Goal: Entertainment & Leisure: Consume media (video, audio)

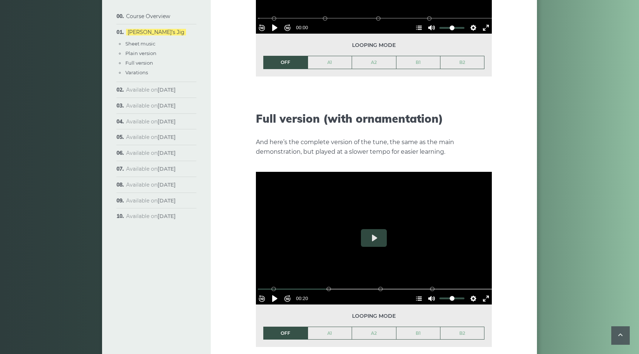
scroll to position [986, 0]
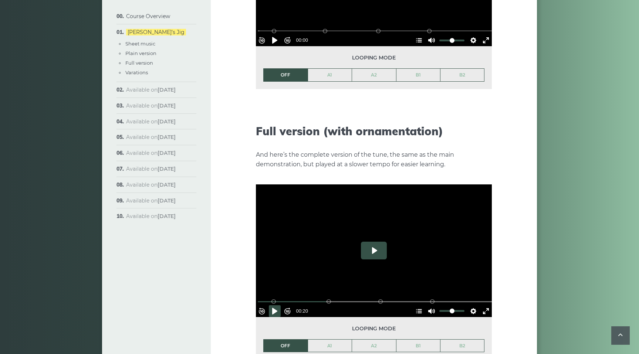
click at [375, 242] on button "Play" at bounding box center [374, 251] width 26 height 18
click at [279, 306] on button "Pause Play" at bounding box center [275, 312] width 12 height 12
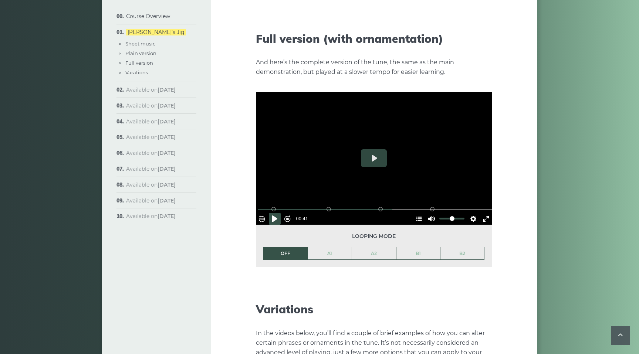
scroll to position [1078, 0]
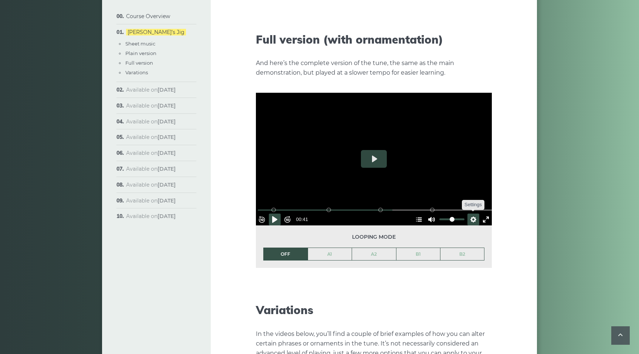
click at [471, 214] on button "Settings" at bounding box center [474, 220] width 12 height 12
click at [446, 198] on span "Speed 0.5×" at bounding box center [452, 202] width 31 height 8
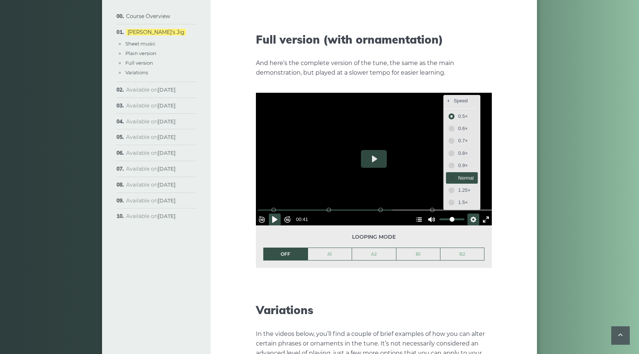
click at [463, 172] on button "Normal" at bounding box center [461, 177] width 31 height 11
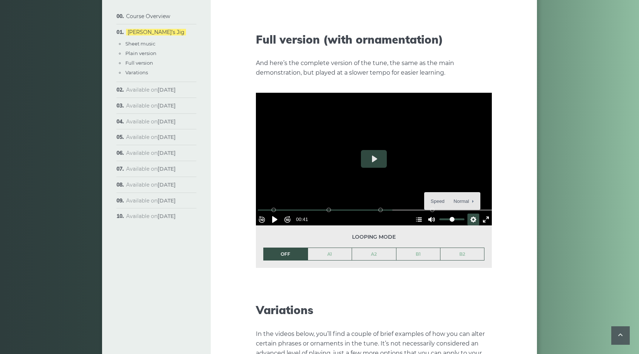
drag, startPoint x: 330, startPoint y: 196, endPoint x: 257, endPoint y: 197, distance: 73.3
click at [257, 197] on div "Rewind 10s Pause Play Forward 10s % buffered 00:06 B2 (Bars 25-32) B1 (Bars 17-…" at bounding box center [374, 210] width 236 height 32
click at [279, 214] on button "Pause Play" at bounding box center [275, 220] width 12 height 12
drag, startPoint x: 381, startPoint y: 198, endPoint x: 377, endPoint y: 198, distance: 4.1
click at [376, 207] on div "% buffered 00:36 B2 (Bars 25-32) B1 (Bars 17-24) A2 (Bars 9-16) A1 (Bars 1-8)" at bounding box center [375, 210] width 236 height 7
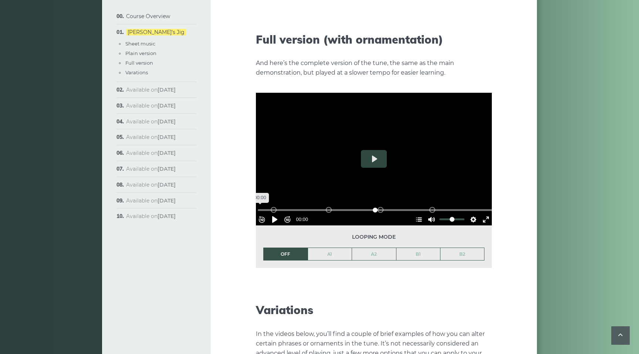
drag, startPoint x: 399, startPoint y: 198, endPoint x: 259, endPoint y: 200, distance: 139.9
click at [259, 207] on input "Seek" at bounding box center [375, 210] width 235 height 7
drag, startPoint x: 381, startPoint y: 196, endPoint x: 255, endPoint y: 196, distance: 126.1
drag, startPoint x: 394, startPoint y: 197, endPoint x: 253, endPoint y: 194, distance: 140.2
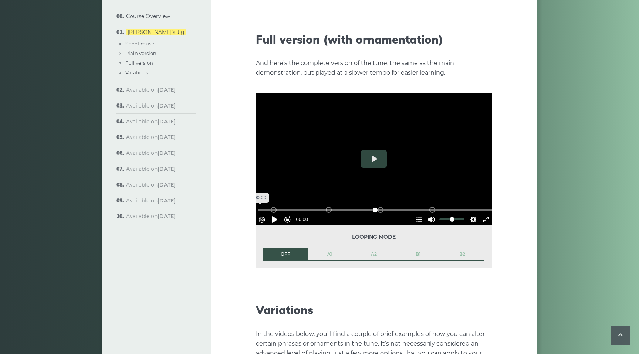
click at [258, 207] on input "Seek" at bounding box center [375, 210] width 235 height 7
click at [281, 214] on button "Pause Play" at bounding box center [275, 220] width 12 height 12
type input "****"
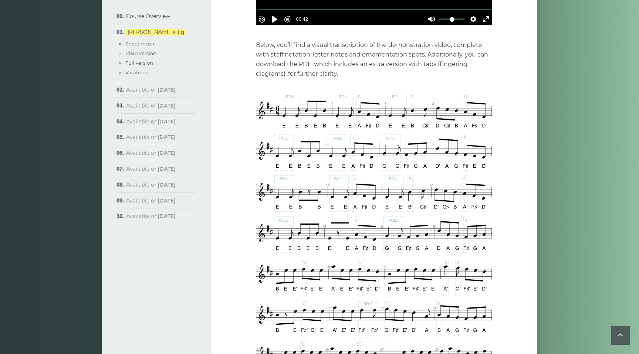
scroll to position [352, 0]
